Goal: Task Accomplishment & Management: Complete application form

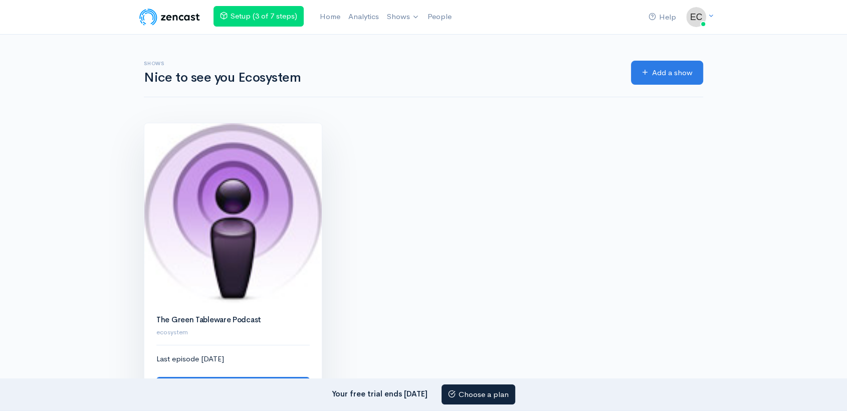
scroll to position [111, 0]
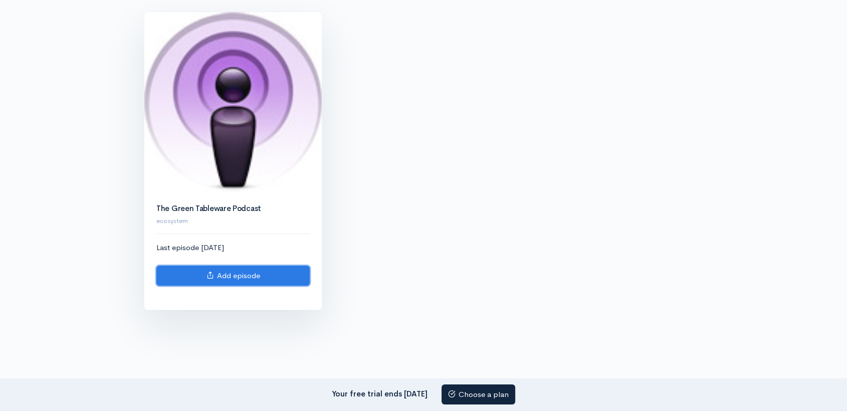
click at [269, 279] on link "Add episode" at bounding box center [232, 276] width 153 height 21
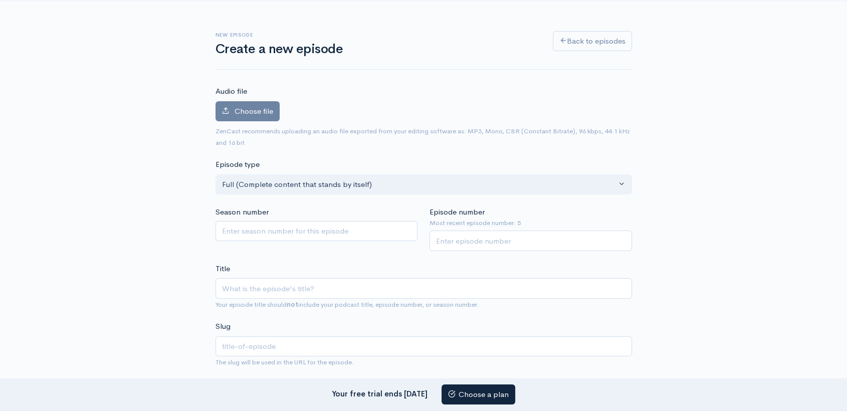
scroll to position [56, 0]
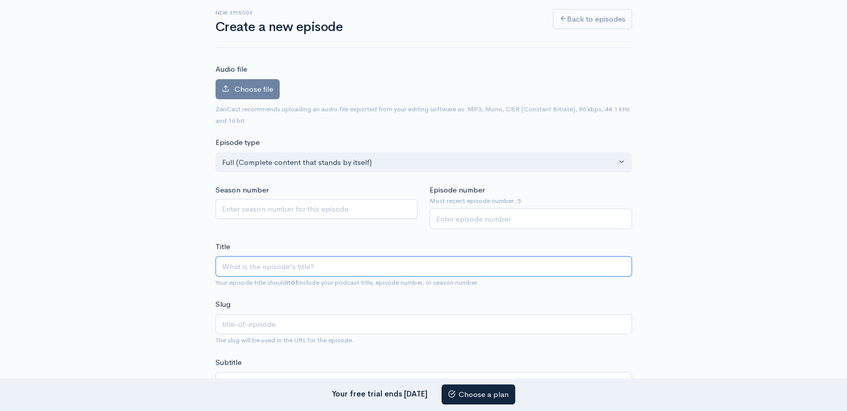
paste input "The Hidden Risks of Ignoring Biodegradable Containers with Lids in Hospitality"
type input "The Hidden Risks of Ignoring Biodegradable Containers with Lids in Hospitality"
type input "the-hidden-risks-of-ignoring-biodegradable-containers-with-lids-in-hospitality"
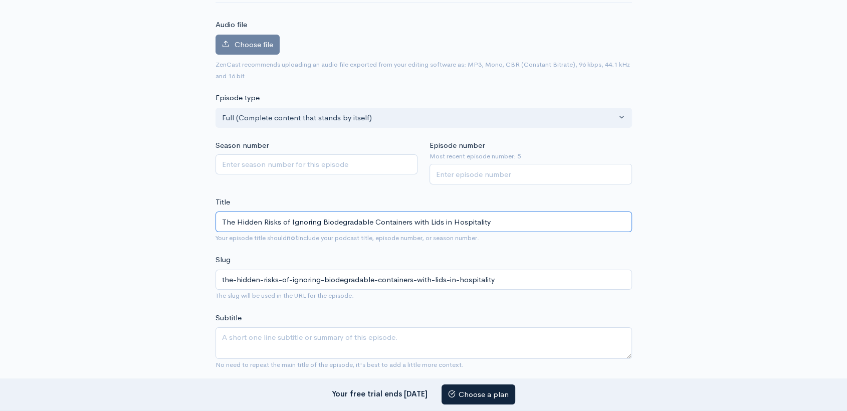
scroll to position [167, 0]
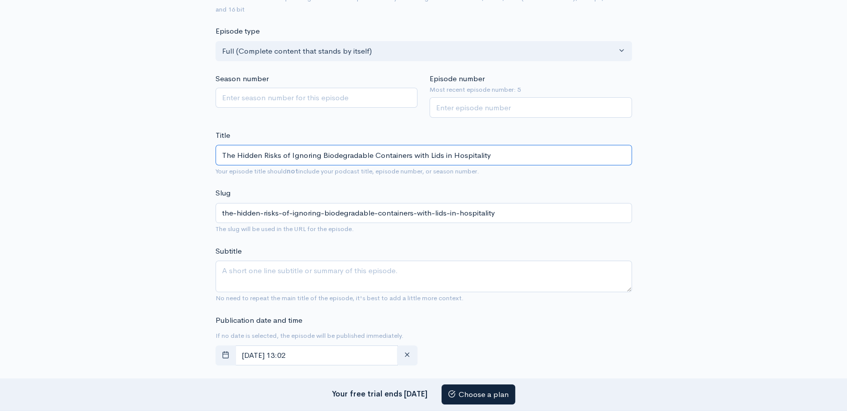
type input "The Hidden Risks of Ignoring Biodegradable Containers with Lids in Hospitality"
click at [313, 279] on textarea "Subtitle" at bounding box center [423, 277] width 416 height 32
paste textarea "Is plastic really cheaper, or is it costing your business more than you think? …"
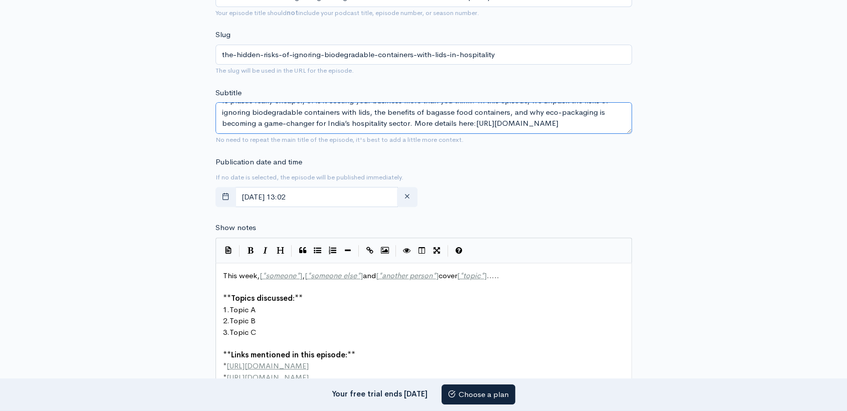
scroll to position [389, 0]
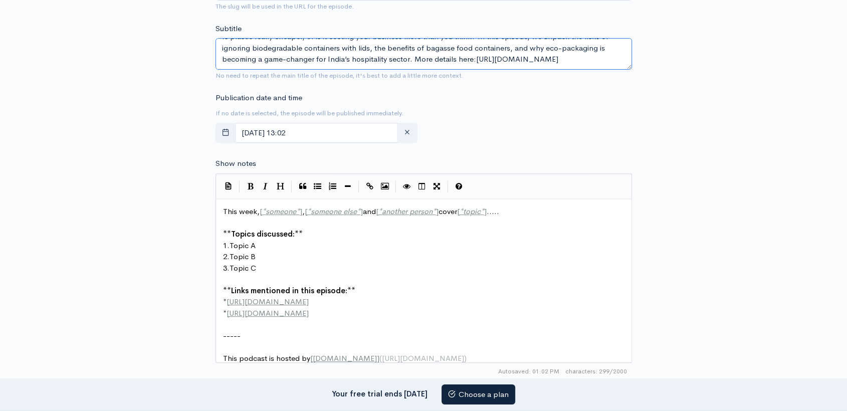
type textarea "Is plastic really cheaper, or is it costing your business more than you think? …"
click at [326, 278] on pre "​" at bounding box center [428, 280] width 414 height 12
type textarea "This week, [*someone*], [*someone else*] and [*another person*] cover [*topic*]…"
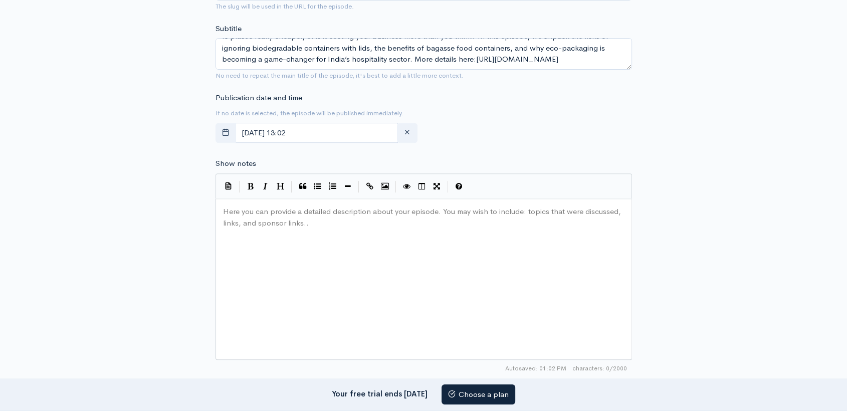
paste textarea
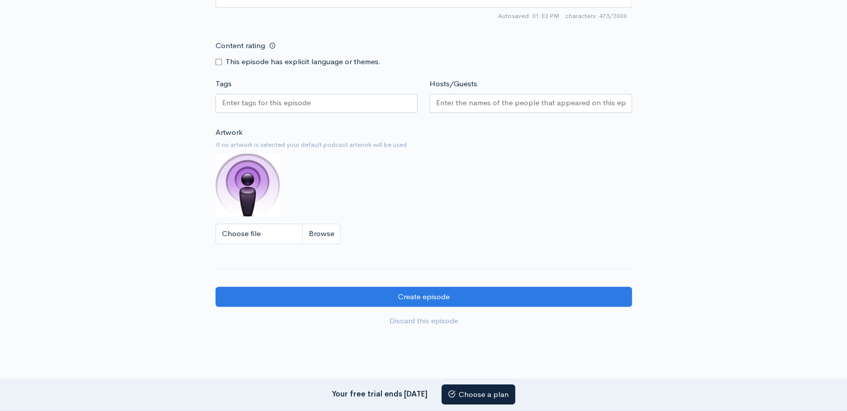
scroll to position [803, 0]
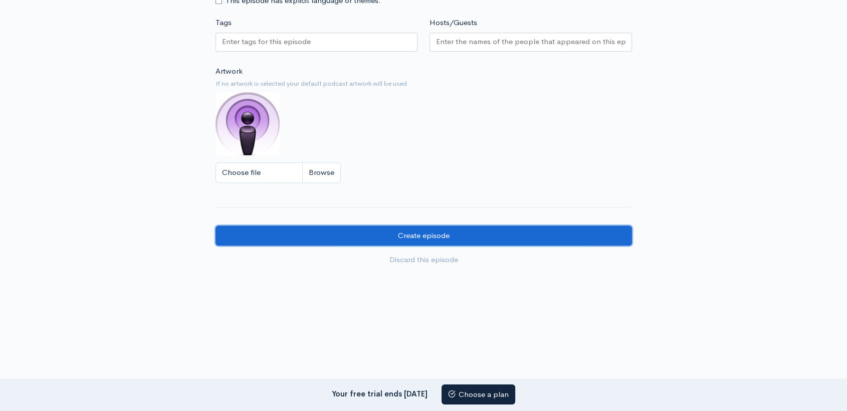
click at [425, 230] on input "Create episode" at bounding box center [423, 236] width 416 height 21
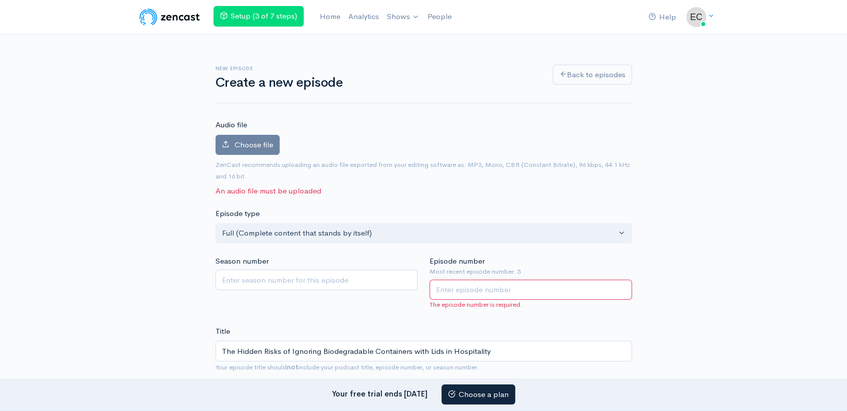
click at [463, 290] on input "Episode number" at bounding box center [530, 290] width 202 height 21
type input "5"
click at [247, 142] on span "Choose file" at bounding box center [254, 145] width 39 height 10
click at [0, 0] on input "Choose file" at bounding box center [0, 0] width 0 height 0
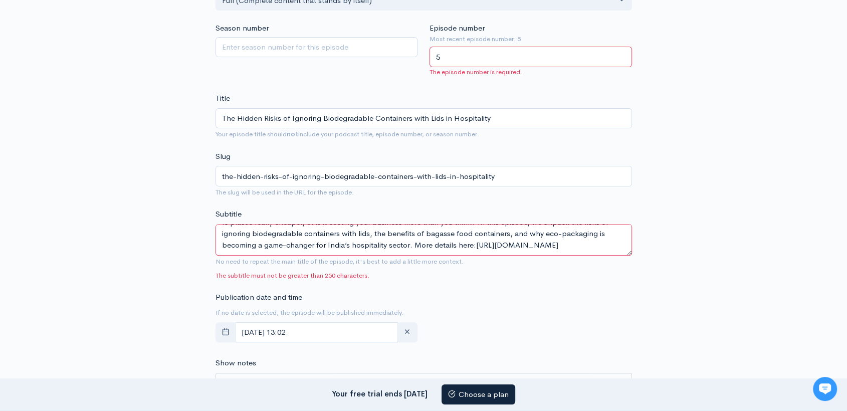
scroll to position [22, 0]
drag, startPoint x: 415, startPoint y: 232, endPoint x: 437, endPoint y: 274, distance: 47.5
click at [437, 274] on div "Subtitle Is plastic really cheaper, or is it costing your business more than yo…" at bounding box center [423, 244] width 416 height 72
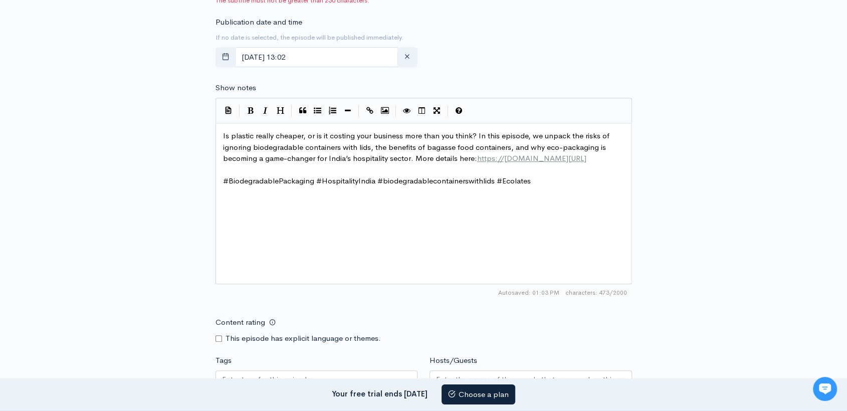
scroll to position [790, 0]
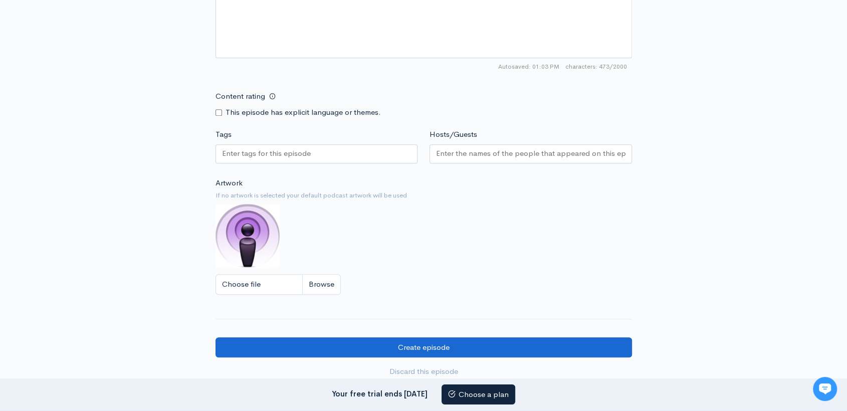
type textarea "Is plastic really cheaper, or is it costing your business more than you think? …"
click at [425, 342] on input "Create episode" at bounding box center [423, 347] width 416 height 21
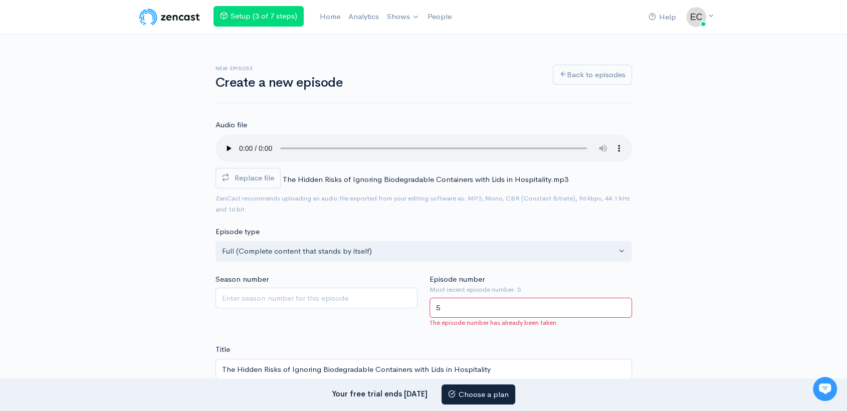
click at [478, 311] on input "5" at bounding box center [530, 308] width 202 height 21
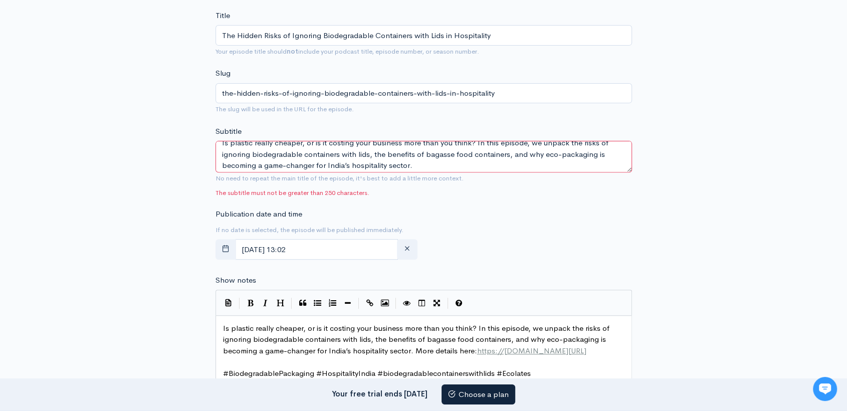
scroll to position [11, 0]
type input "4"
click at [416, 161] on textarea "Is plastic really cheaper, or is it costing your business more than you think? …" at bounding box center [423, 157] width 416 height 32
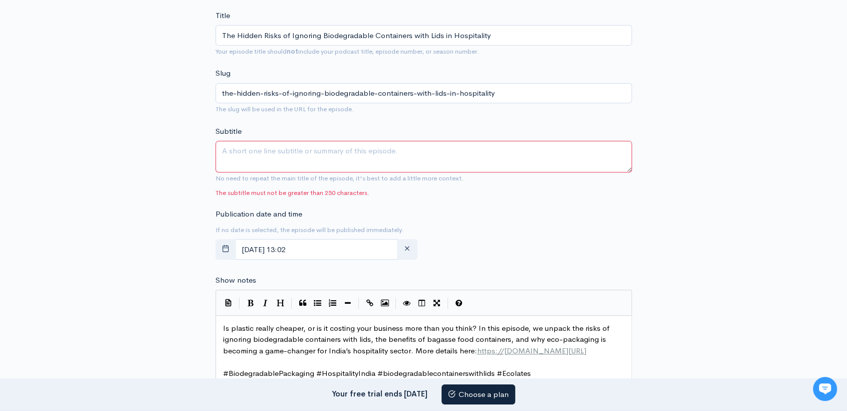
scroll to position [0, 0]
paste textarea "Discover how biodegradable containers with lids and bagasse food containers hel…"
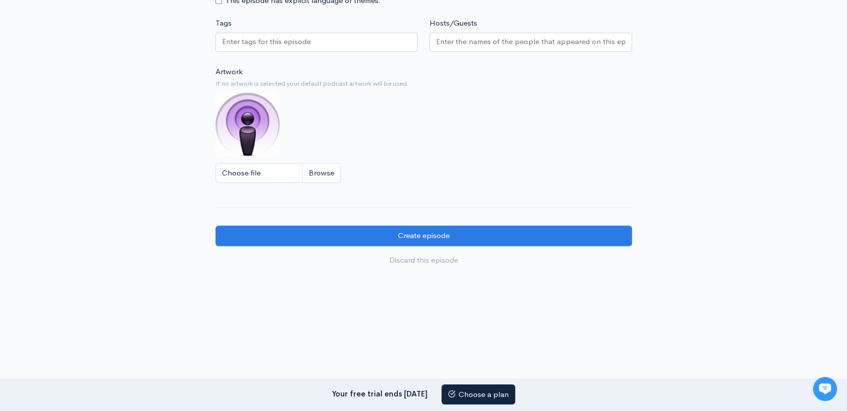
scroll to position [864, 0]
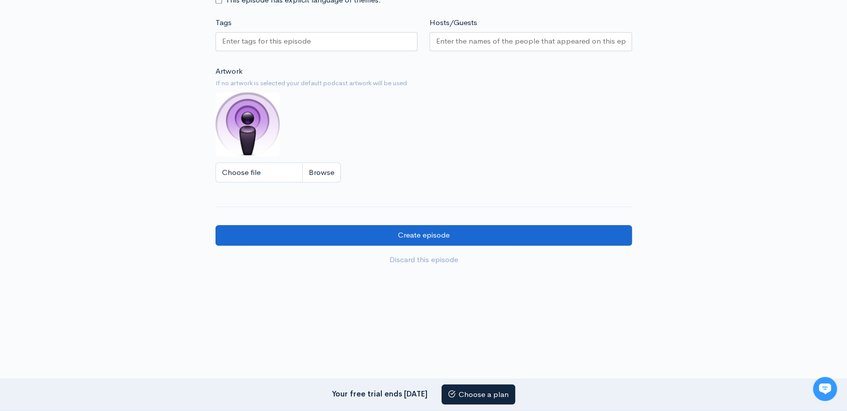
type textarea "Discover how biodegradable containers with lids and bagasse food containers hel…"
click at [401, 235] on input "Create episode" at bounding box center [423, 235] width 416 height 21
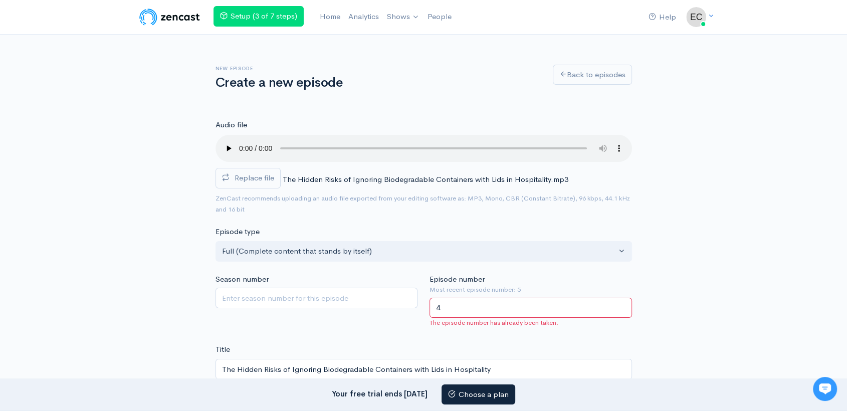
click at [466, 308] on input "4" at bounding box center [530, 308] width 202 height 21
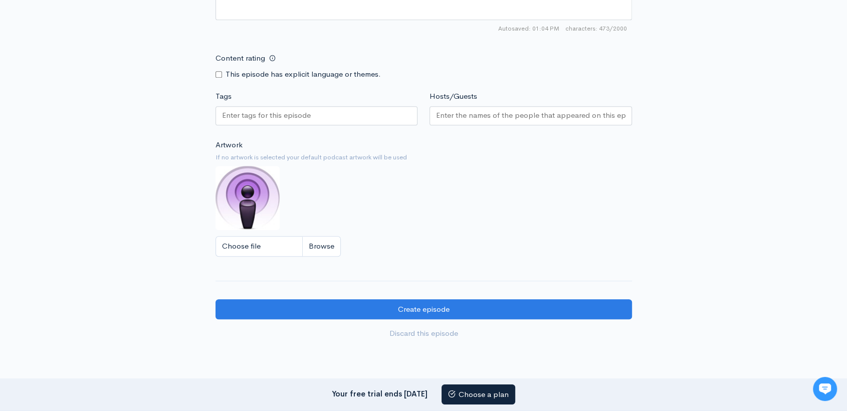
scroll to position [850, 0]
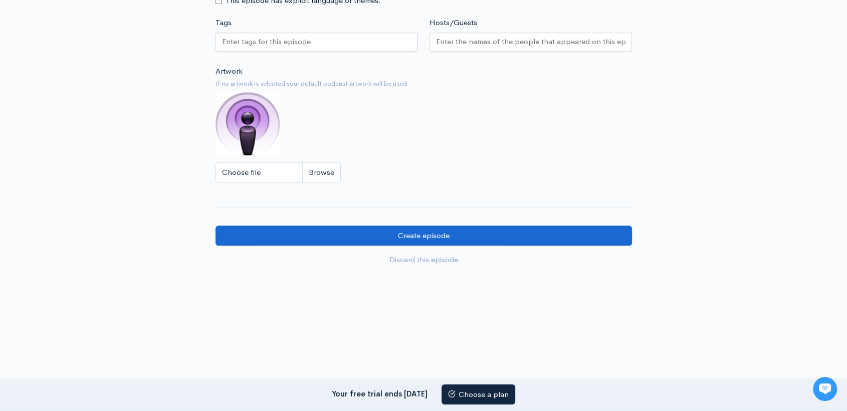
type input "3"
click at [392, 232] on input "Create episode" at bounding box center [423, 236] width 416 height 21
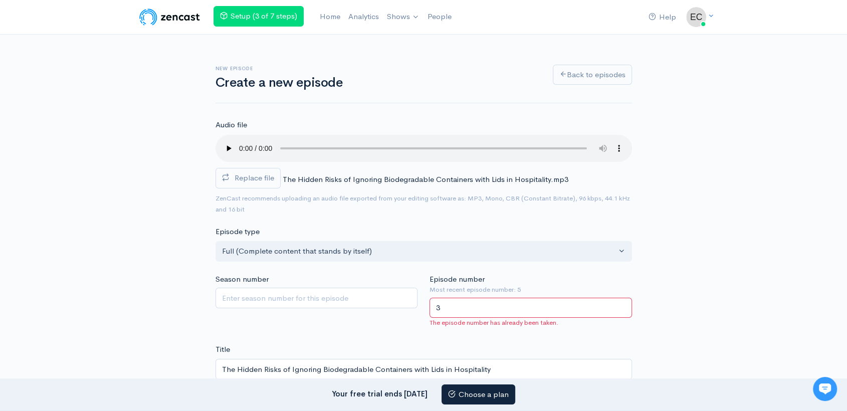
click at [468, 303] on input "3" at bounding box center [530, 308] width 202 height 21
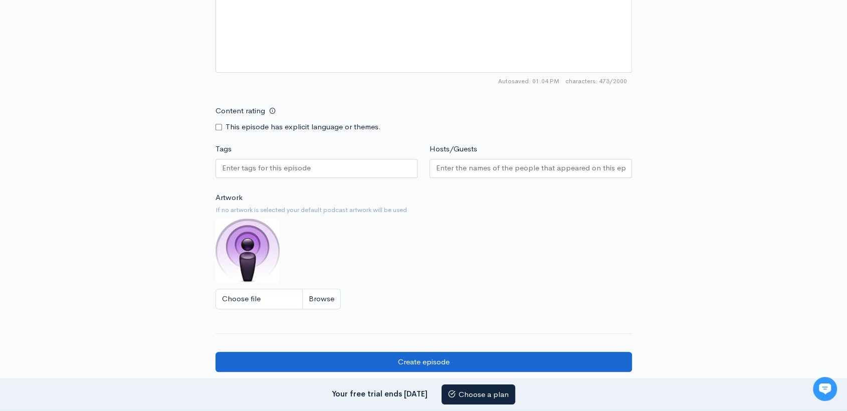
scroll to position [850, 0]
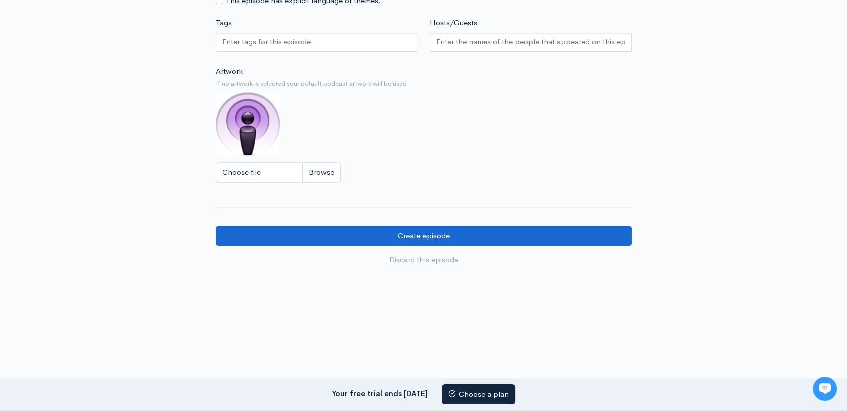
type input "7"
click at [417, 231] on input "Create episode" at bounding box center [423, 236] width 416 height 21
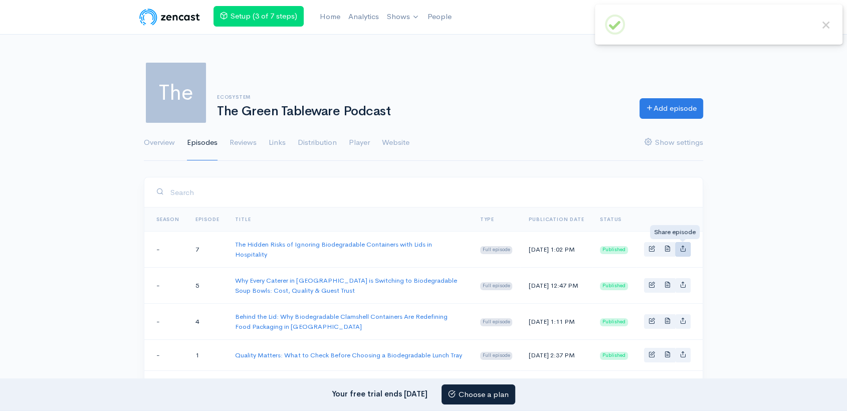
click at [684, 250] on icon "Basic example" at bounding box center [683, 248] width 7 height 7
type input "[URL][DOMAIN_NAME]"
type input "<iframe src='[URL][DOMAIN_NAME]' width='100%' height='190' frameborder='0' scro…"
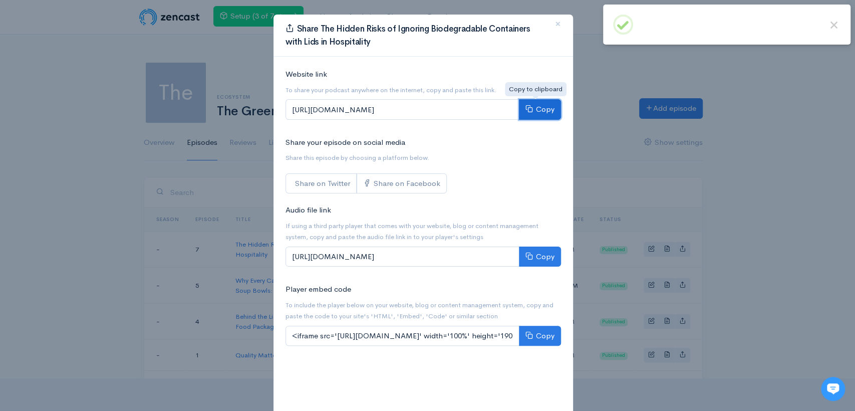
click at [533, 108] on button "Copy" at bounding box center [540, 109] width 42 height 21
